Goal: Information Seeking & Learning: Learn about a topic

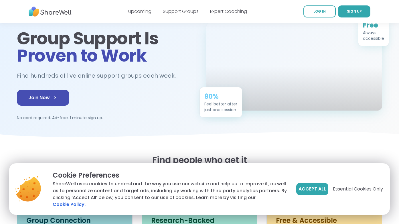
scroll to position [53, 0]
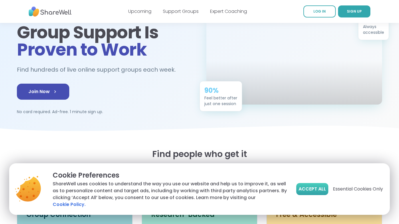
click at [318, 192] on span "Accept All" at bounding box center [311, 188] width 27 height 7
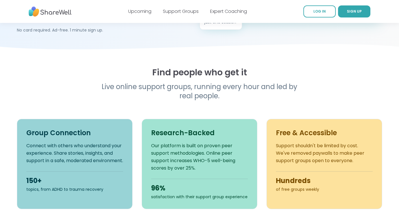
scroll to position [135, 0]
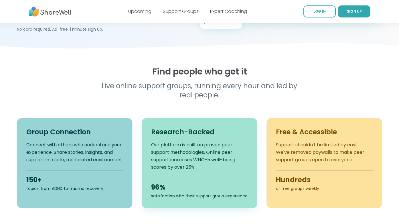
click at [186, 150] on p "Our platform is built on proven peer support methodologies. Online peer support…" at bounding box center [199, 156] width 97 height 30
click at [187, 131] on h3 "Research-Backed" at bounding box center [199, 131] width 97 height 9
click at [175, 196] on div "satisfaction with their support group experience" at bounding box center [199, 196] width 97 height 6
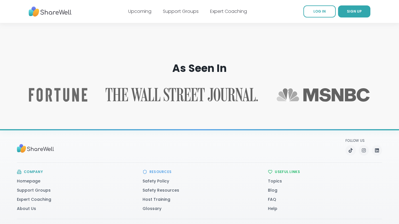
scroll to position [912, 0]
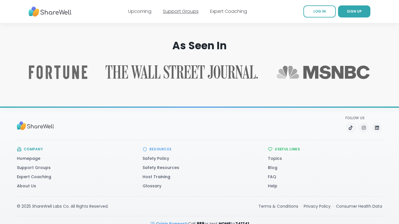
click at [182, 9] on link "Support Groups" at bounding box center [181, 11] width 36 height 7
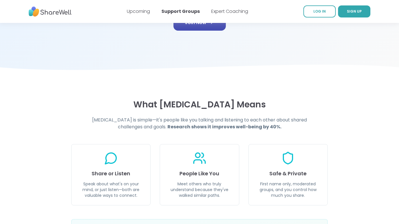
scroll to position [133, 0]
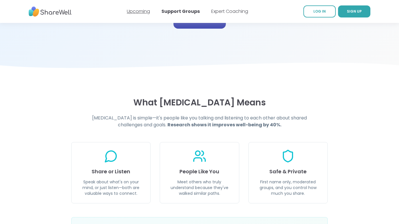
click at [135, 8] on link "Upcoming" at bounding box center [138, 11] width 23 height 7
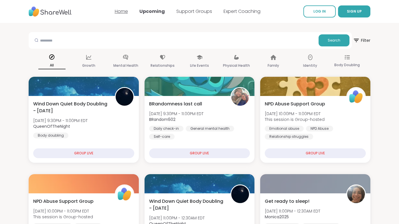
click at [124, 13] on link "Home" at bounding box center [121, 11] width 13 height 7
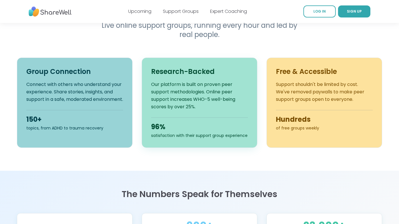
scroll to position [196, 0]
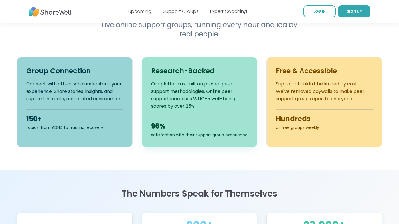
click at [156, 130] on div "96%" at bounding box center [199, 126] width 97 height 9
click at [201, 128] on div "96%" at bounding box center [199, 126] width 97 height 9
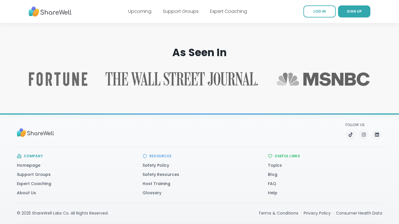
scroll to position [923, 0]
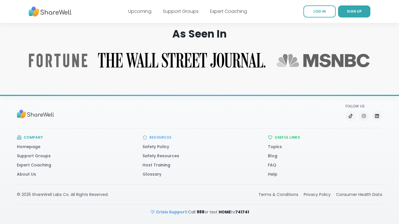
click at [164, 57] on img "Read ShareWell coverage in The Wall Street Journal" at bounding box center [181, 60] width 167 height 15
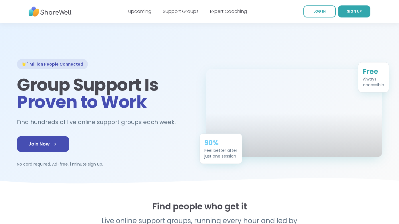
scroll to position [0, 0]
